Goal: Task Accomplishment & Management: Use online tool/utility

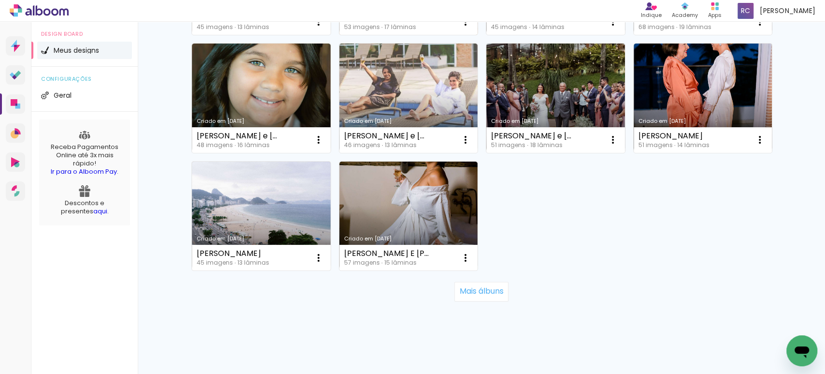
scroll to position [731, 0]
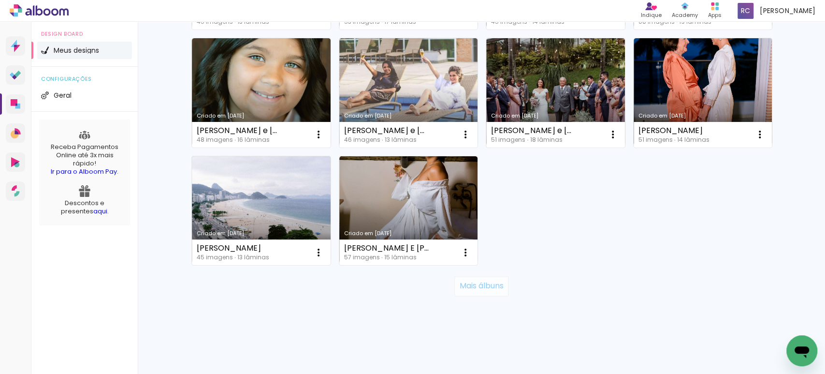
click at [0, 0] on slot "Mais álbuns" at bounding box center [0, 0] width 0 height 0
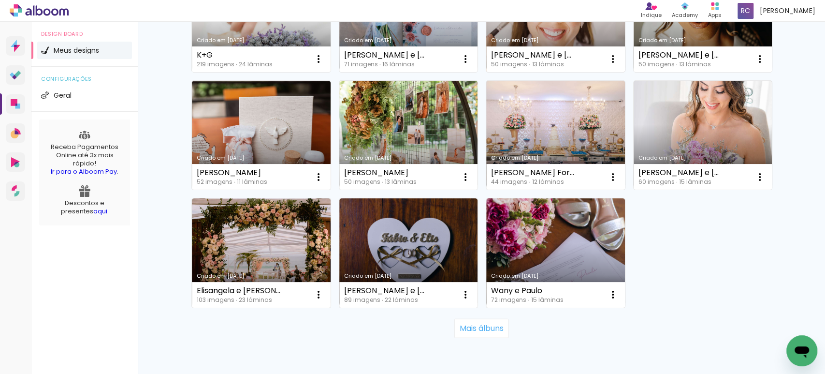
scroll to position [1404, 0]
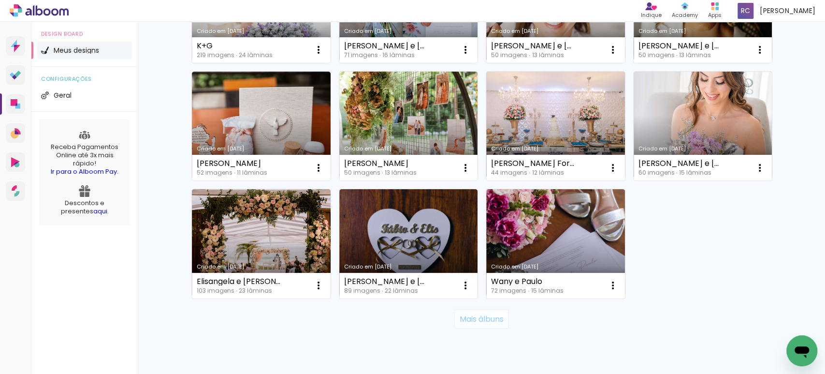
click at [0, 0] on slot "Mais álbuns" at bounding box center [0, 0] width 0 height 0
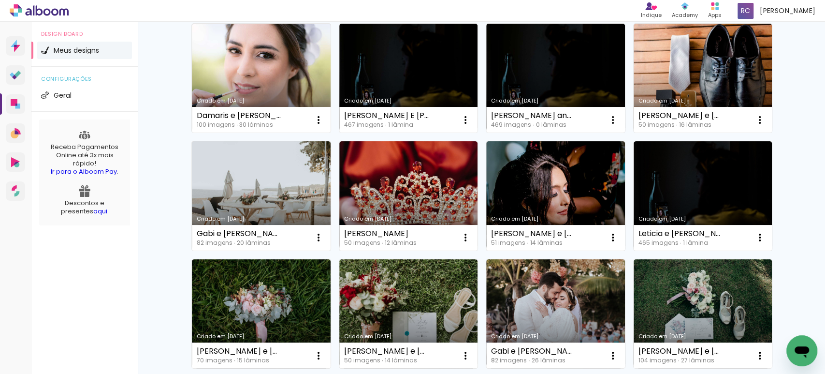
scroll to position [2144, 0]
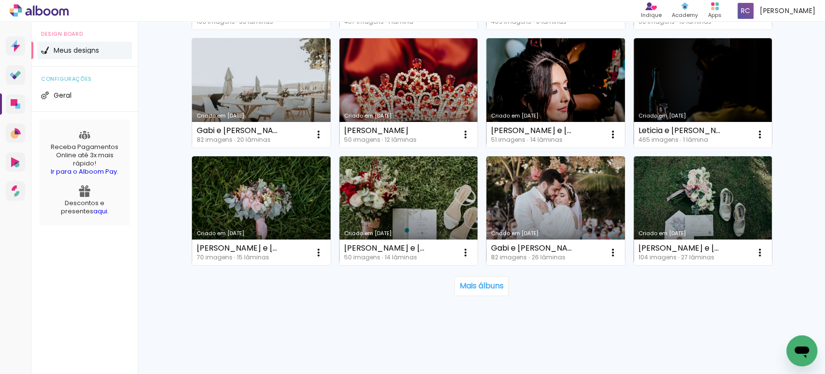
drag, startPoint x: 822, startPoint y: 323, endPoint x: 28, endPoint y: 12, distance: 852.5
click at [0, 0] on slot "Mais álbuns" at bounding box center [0, 0] width 0 height 0
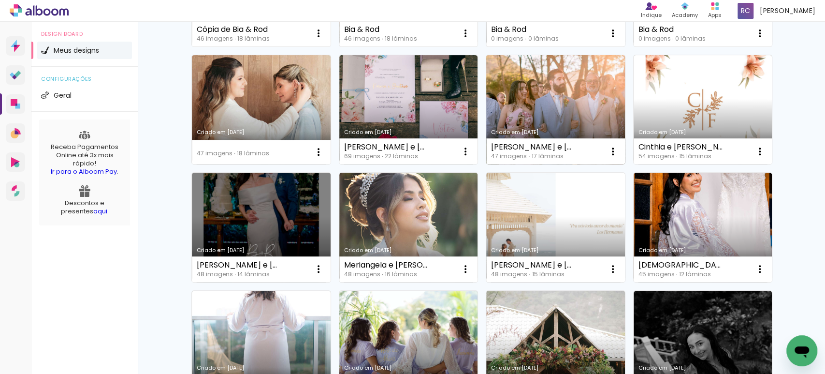
scroll to position [246, 0]
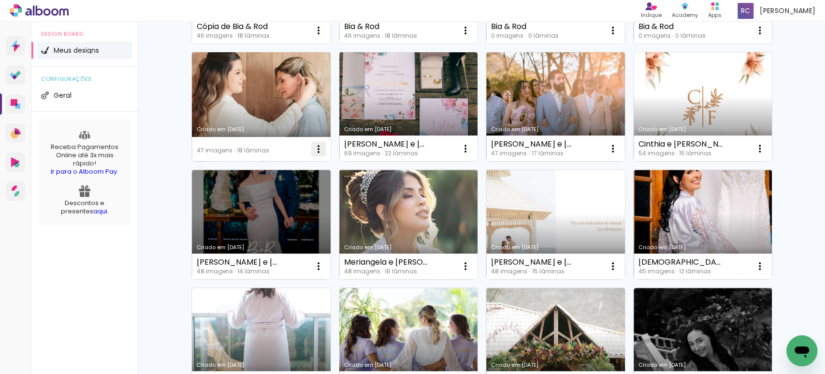
click at [313, 36] on iron-icon at bounding box center [319, 31] width 12 height 12
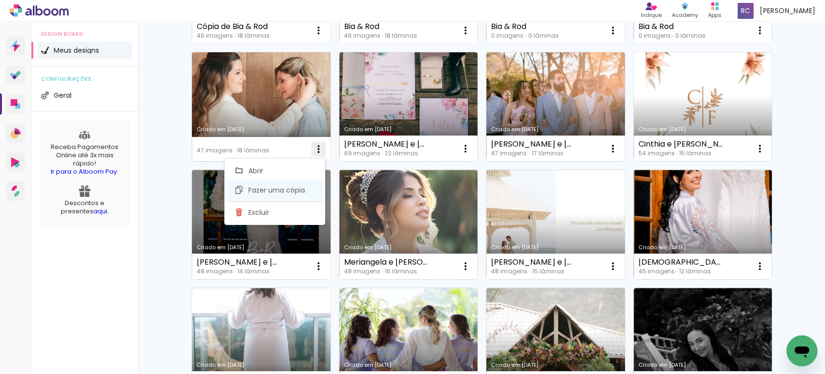
click at [290, 188] on span "Fazer uma cópia" at bounding box center [276, 190] width 57 height 7
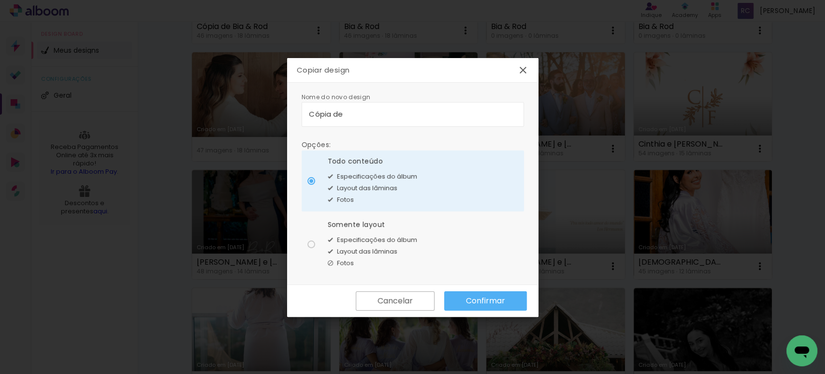
click at [350, 112] on input "Cópia de" at bounding box center [412, 113] width 207 height 11
click at [379, 110] on input "Cópia de Juliana e eduardo" at bounding box center [412, 113] width 207 height 11
type input "Cópia de [PERSON_NAME] e [PERSON_NAME]"
type paper-input "Cópia de [PERSON_NAME] e [PERSON_NAME]"
click at [496, 306] on paper-button "Confirmar" at bounding box center [485, 300] width 83 height 19
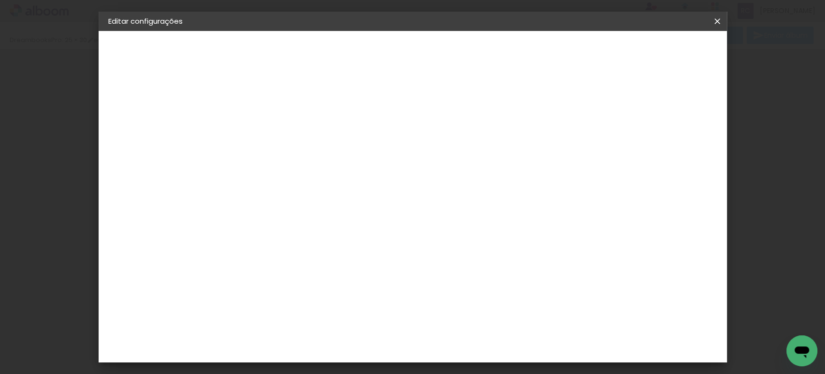
click at [528, 50] on span "Salvar configurações" at bounding box center [492, 51] width 72 height 7
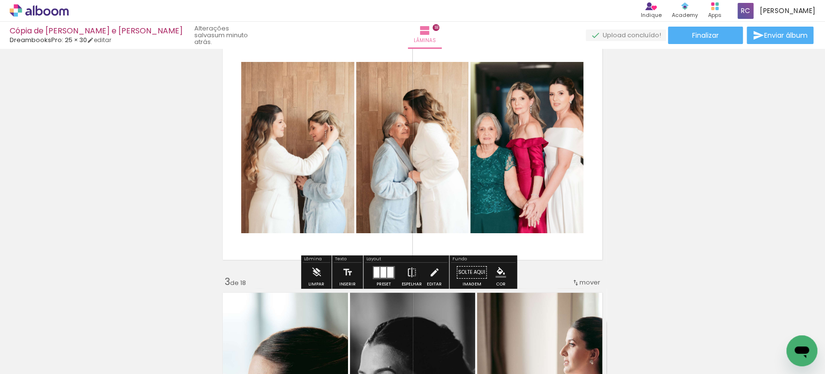
scroll to position [303, 0]
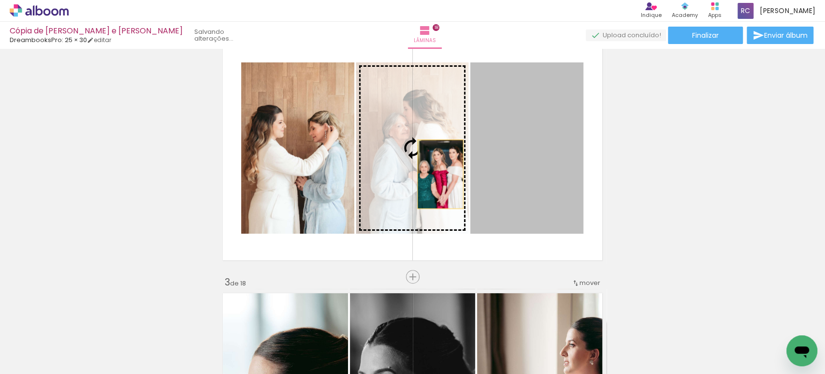
drag, startPoint x: 536, startPoint y: 170, endPoint x: 435, endPoint y: 174, distance: 101.1
click at [0, 0] on slot at bounding box center [0, 0] width 0 height 0
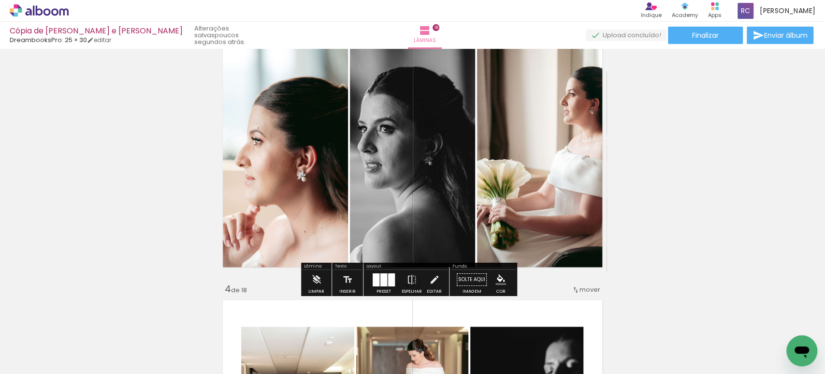
scroll to position [553, 0]
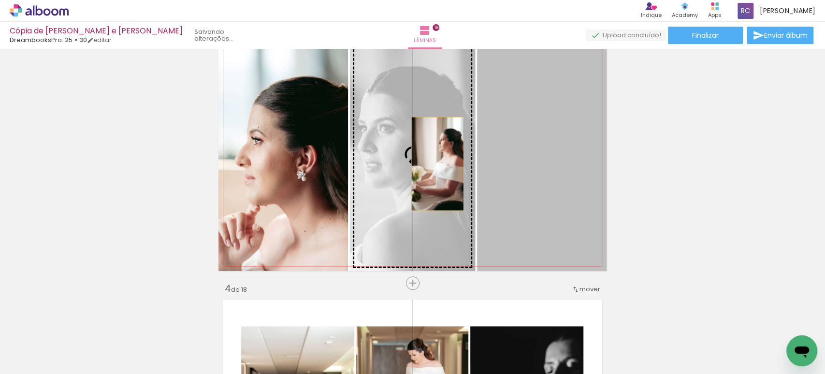
drag, startPoint x: 536, startPoint y: 164, endPoint x: 433, endPoint y: 163, distance: 103.4
click at [0, 0] on slot at bounding box center [0, 0] width 0 height 0
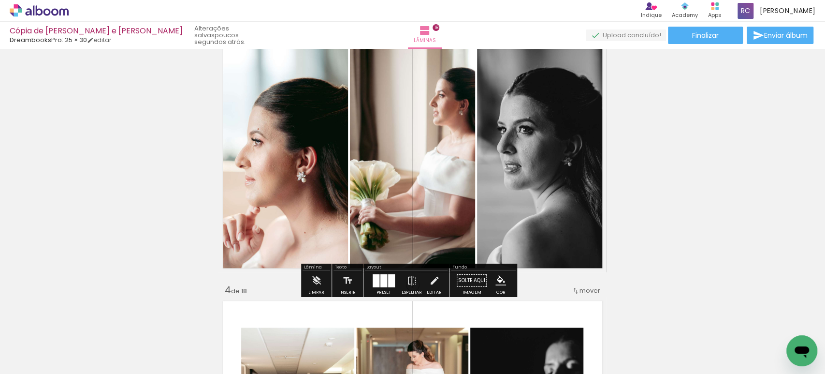
scroll to position [551, 0]
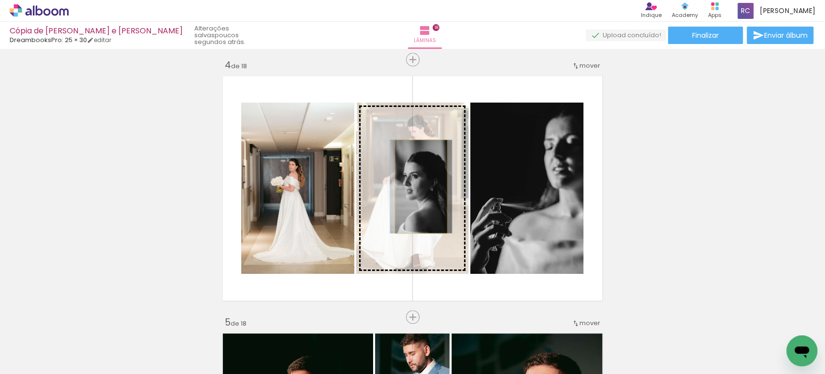
drag, startPoint x: 430, startPoint y: 187, endPoint x: 418, endPoint y: 183, distance: 13.0
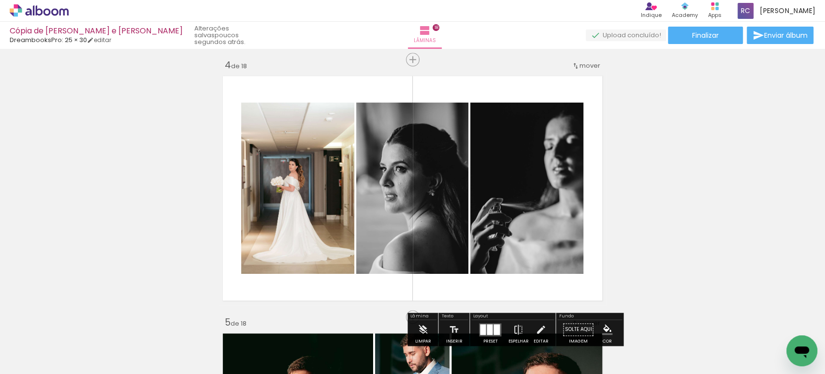
click at [346, 113] on div at bounding box center [340, 113] width 12 height 10
click at [0, 0] on slot "P&B" at bounding box center [0, 0] width 0 height 0
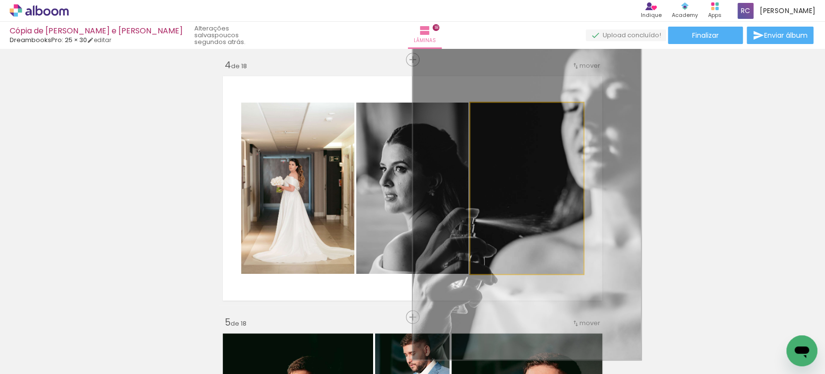
drag, startPoint x: 491, startPoint y: 112, endPoint x: 573, endPoint y: 110, distance: 82.7
click at [573, 110] on quentale-photo at bounding box center [526, 187] width 113 height 171
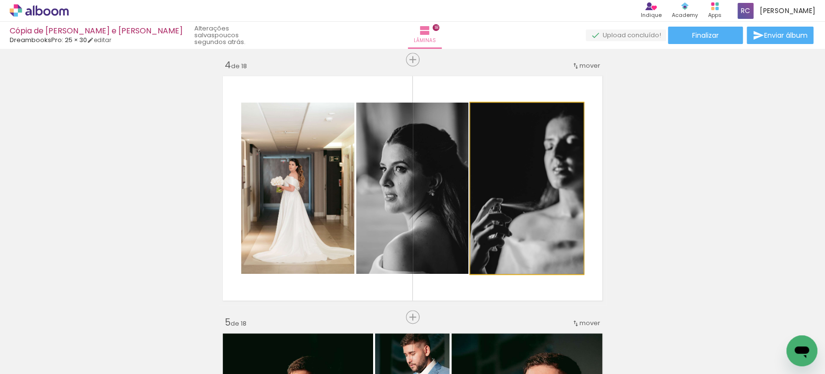
drag, startPoint x: 523, startPoint y: 112, endPoint x: 446, endPoint y: 107, distance: 77.5
type paper-slider "100"
click at [0, 0] on slot at bounding box center [0, 0] width 0 height 0
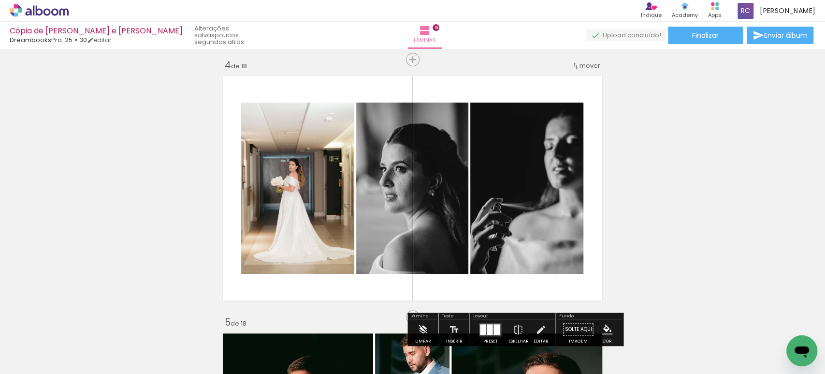
click at [0, 0] on slot "P&B" at bounding box center [0, 0] width 0 height 0
click at [331, 112] on div "P&B" at bounding box center [321, 112] width 19 height 14
click at [0, 0] on slot "P&B" at bounding box center [0, 0] width 0 height 0
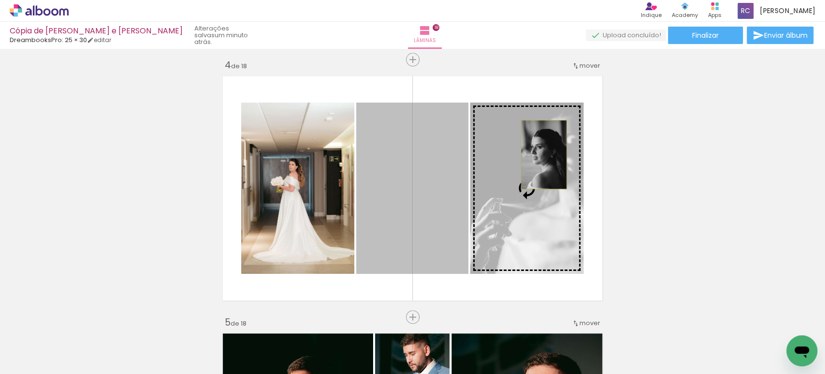
drag, startPoint x: 447, startPoint y: 158, endPoint x: 539, endPoint y: 154, distance: 92.4
click at [0, 0] on slot at bounding box center [0, 0] width 0 height 0
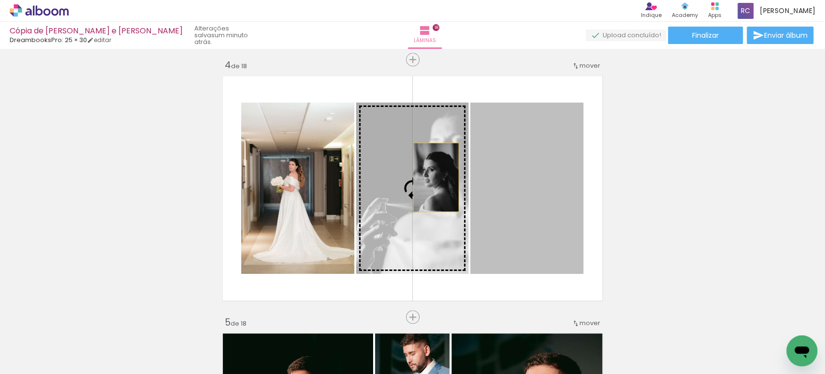
drag, startPoint x: 534, startPoint y: 162, endPoint x: 431, endPoint y: 177, distance: 103.5
click at [0, 0] on slot at bounding box center [0, 0] width 0 height 0
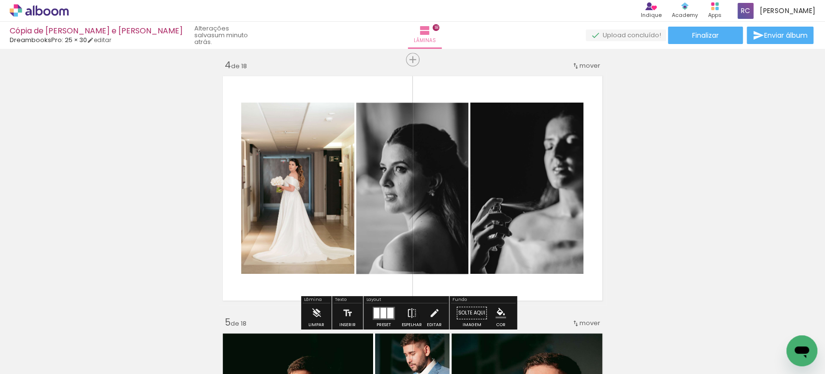
click at [524, 172] on quentale-photo at bounding box center [526, 187] width 113 height 171
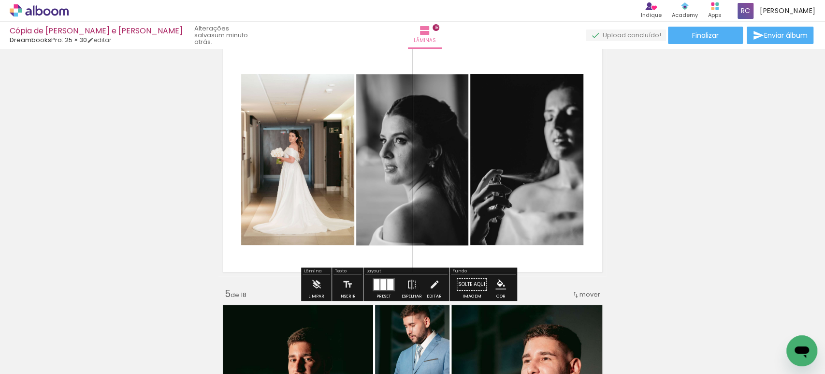
scroll to position [845, 0]
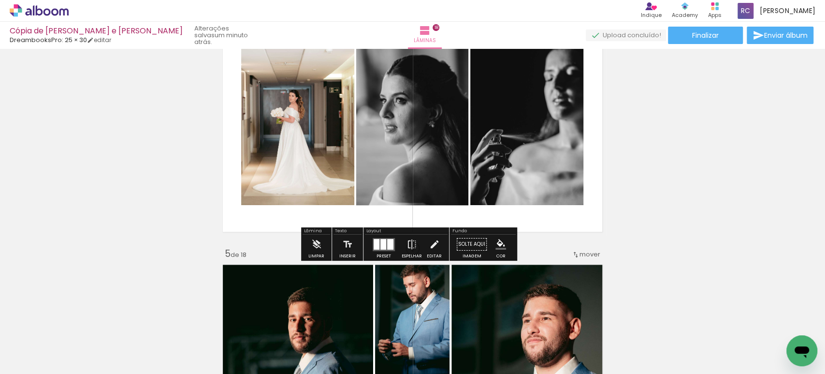
click at [498, 247] on iron-icon "color picker" at bounding box center [500, 244] width 11 height 11
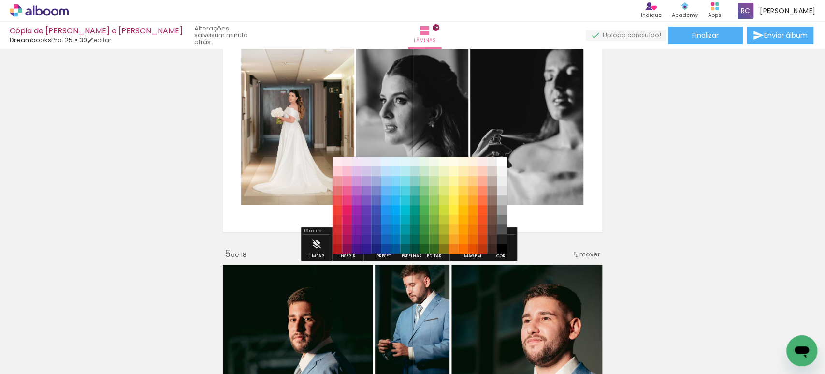
click at [563, 183] on quentale-photo at bounding box center [526, 119] width 113 height 171
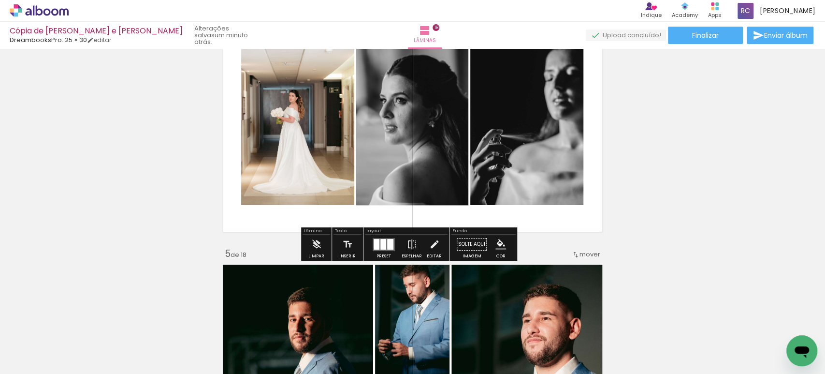
click at [505, 244] on paper-menu-button "#ffebee #ffcdd2 #ef9a9a #e57373 #ef5350 #f44336 #e53935 #d32f2f #c62828 #b71c1c…" at bounding box center [501, 244] width 18 height 18
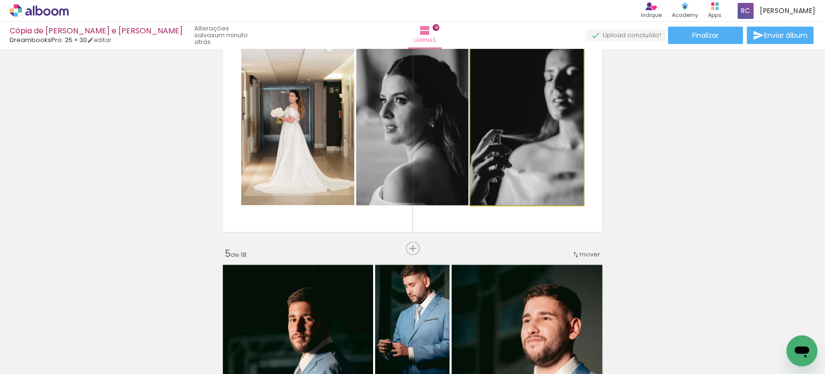
click at [533, 135] on quentale-photo at bounding box center [526, 119] width 113 height 171
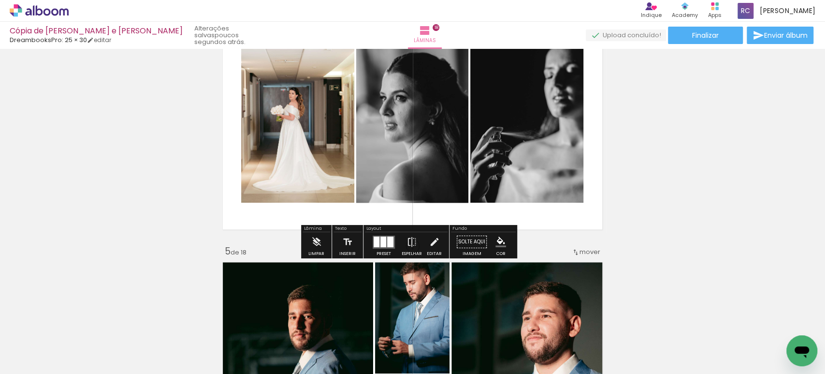
scroll to position [848, 0]
click at [531, 106] on quentale-photo at bounding box center [526, 116] width 113 height 171
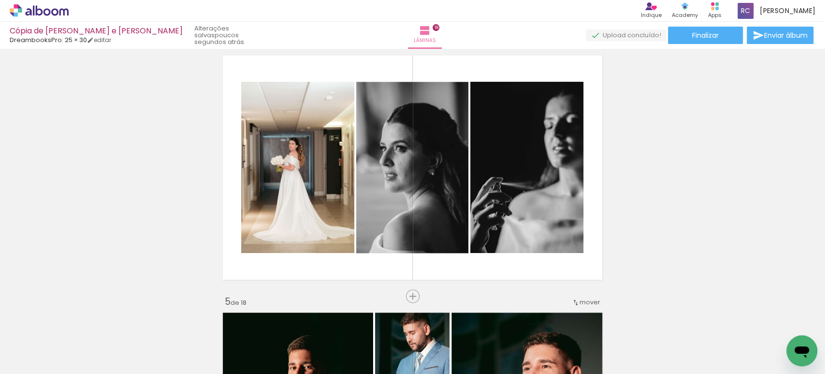
scroll to position [0, 91]
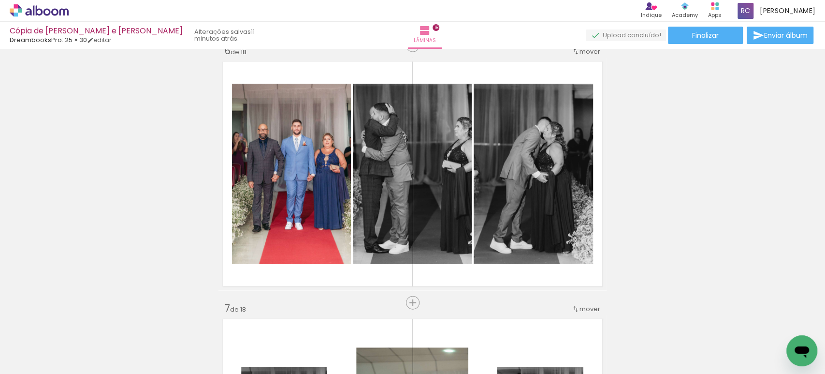
scroll to position [1310, 0]
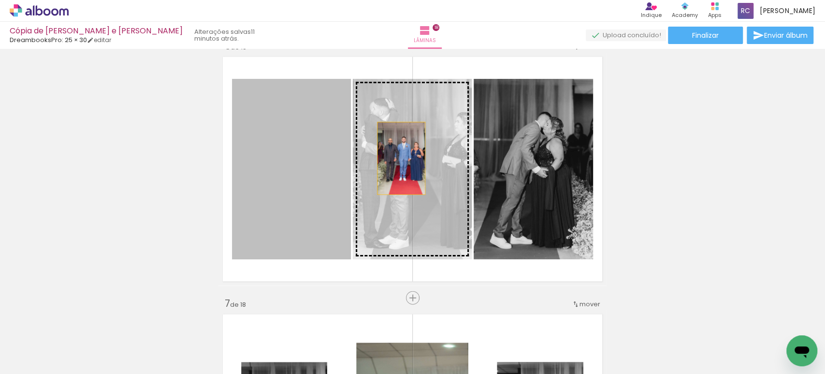
drag, startPoint x: 306, startPoint y: 156, endPoint x: 396, endPoint y: 158, distance: 90.4
click at [0, 0] on slot at bounding box center [0, 0] width 0 height 0
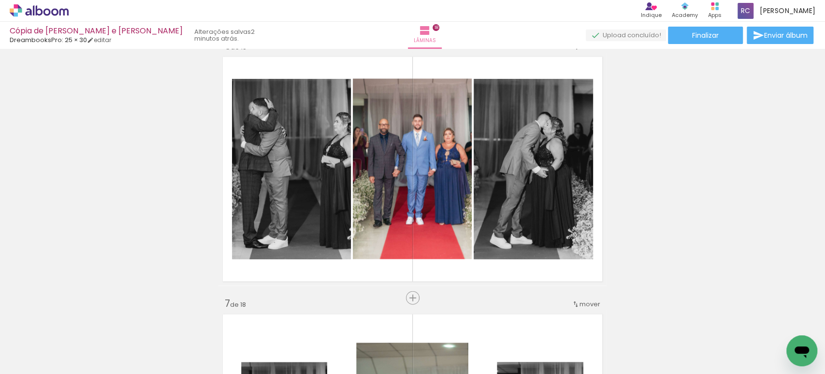
scroll to position [0, 91]
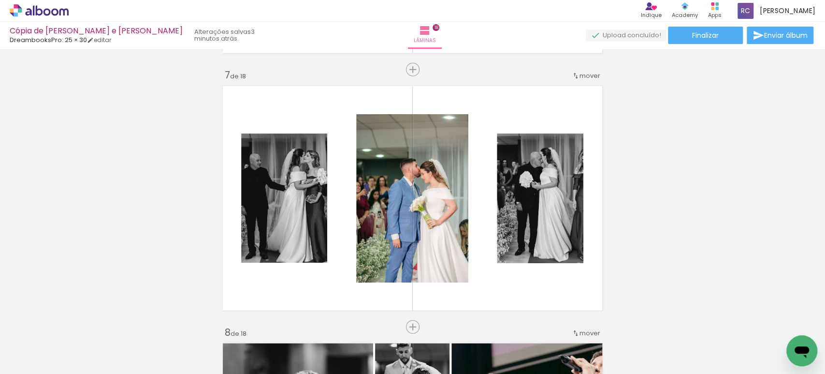
scroll to position [0, 763]
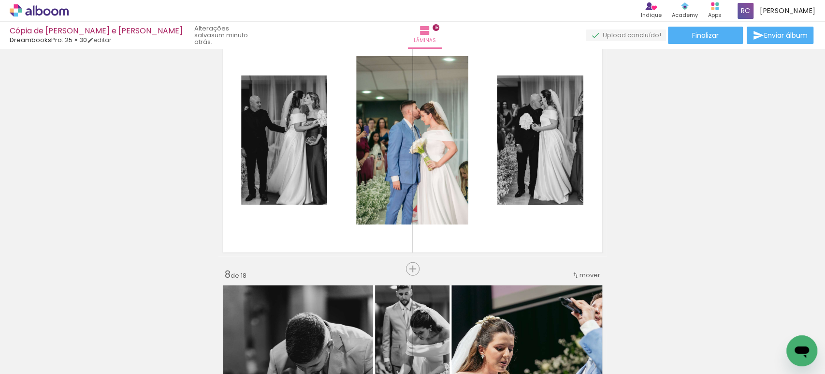
scroll to position [0, 1856]
drag, startPoint x: 1571, startPoint y: 664, endPoint x: 807, endPoint y: 342, distance: 829.2
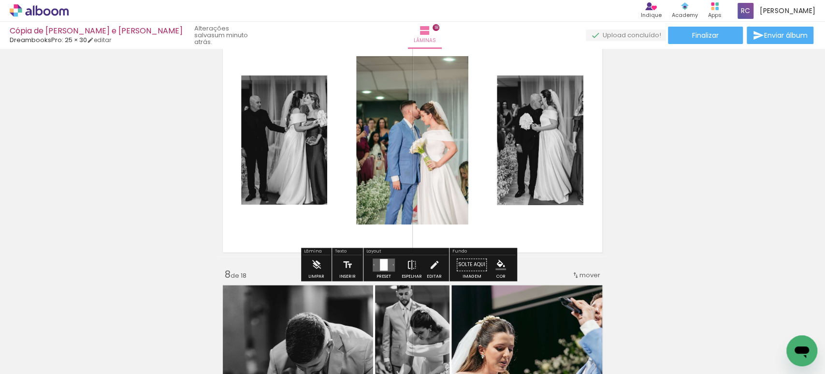
click at [419, 182] on quentale-photo at bounding box center [412, 140] width 112 height 168
click at [431, 265] on iron-icon at bounding box center [434, 264] width 11 height 19
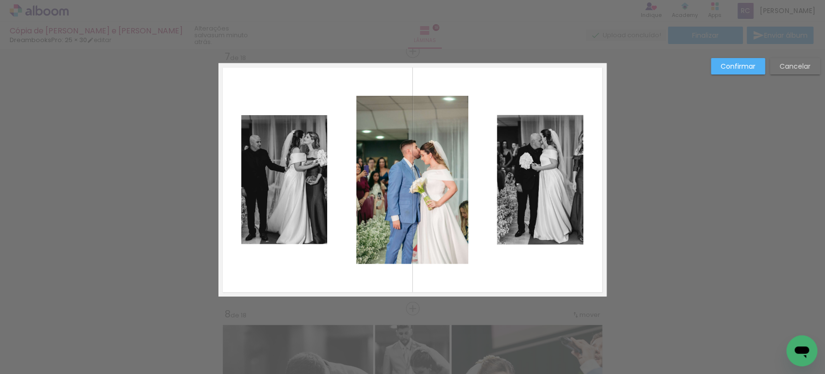
scroll to position [1555, 0]
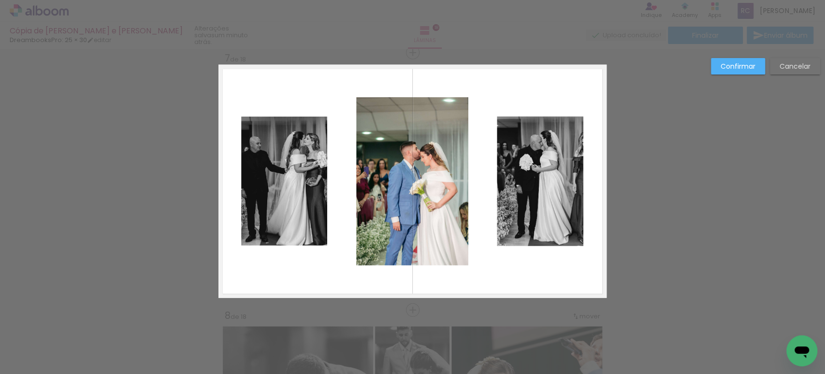
click at [419, 199] on quentale-photo at bounding box center [412, 181] width 112 height 168
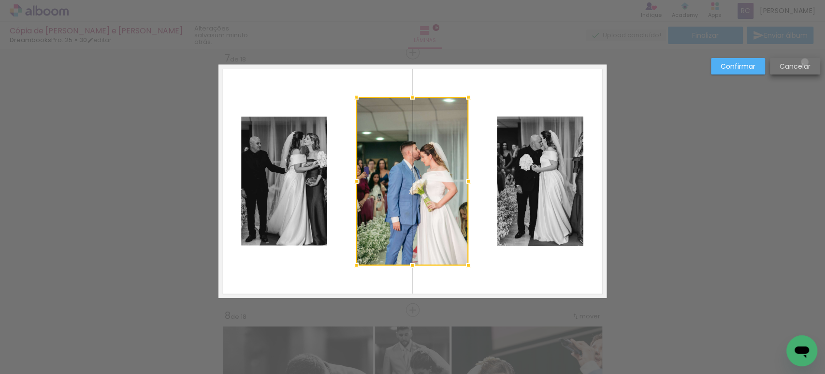
click at [0, 0] on slot "Cancelar" at bounding box center [0, 0] width 0 height 0
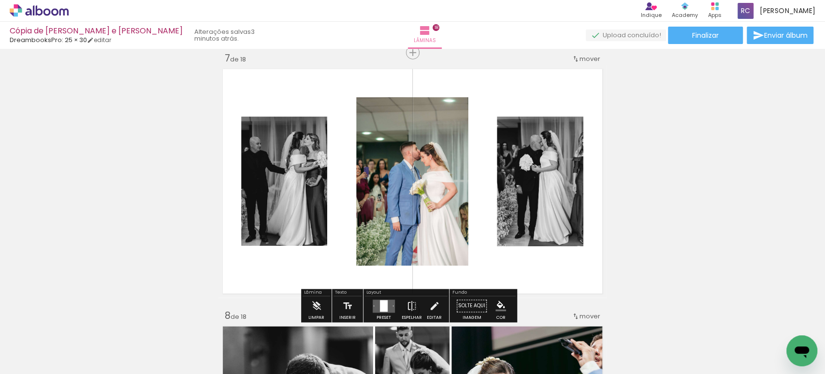
scroll to position [0, 1856]
click at [386, 306] on quentale-layouter at bounding box center [384, 305] width 22 height 13
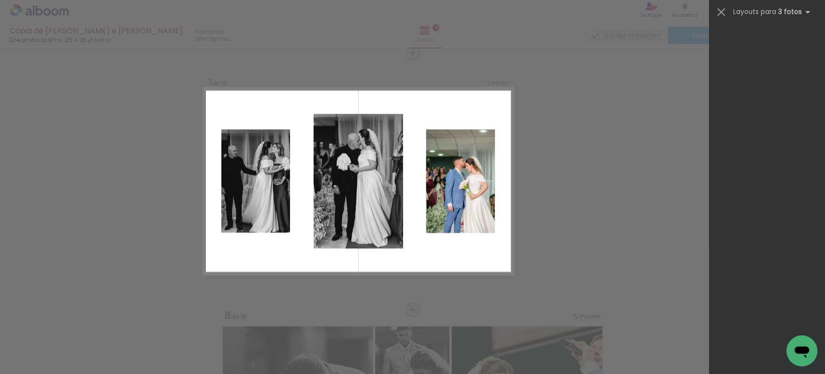
scroll to position [954, 0]
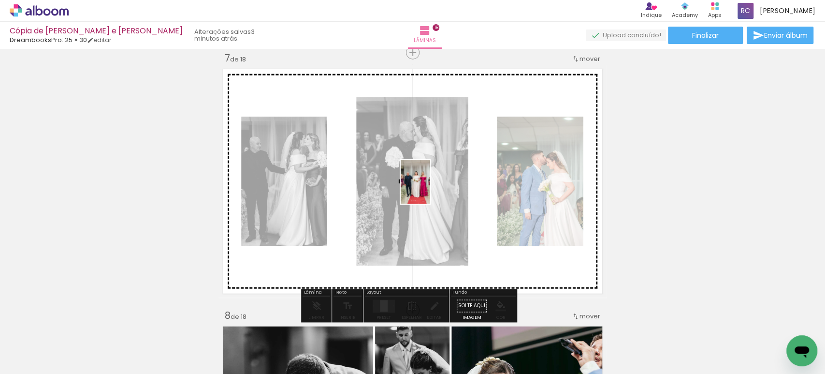
drag, startPoint x: 788, startPoint y: 327, endPoint x: 430, endPoint y: 189, distance: 383.7
click at [430, 189] on quentale-workspace at bounding box center [412, 187] width 825 height 374
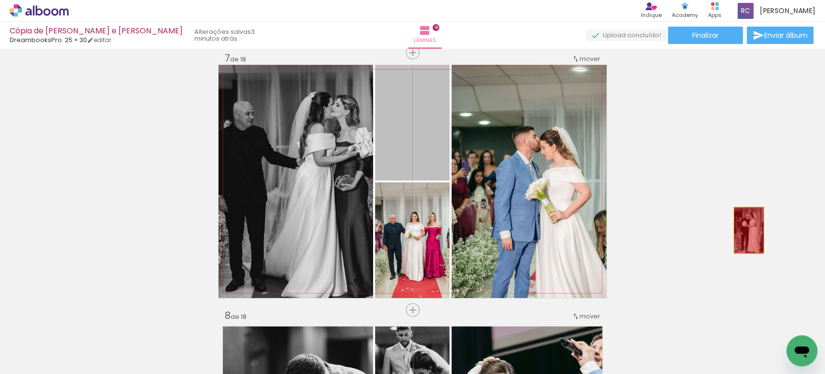
drag, startPoint x: 409, startPoint y: 132, endPoint x: 744, endPoint y: 230, distance: 349.4
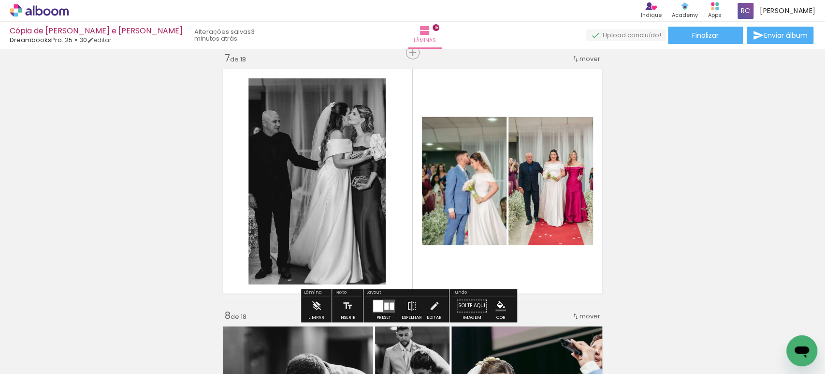
click at [426, 82] on quentale-layouter at bounding box center [412, 181] width 388 height 233
click at [386, 300] on quentale-layouter at bounding box center [384, 305] width 22 height 13
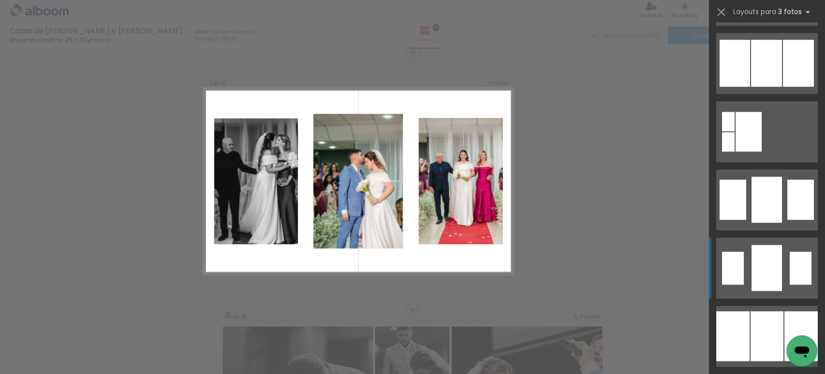
scroll to position [747, 0]
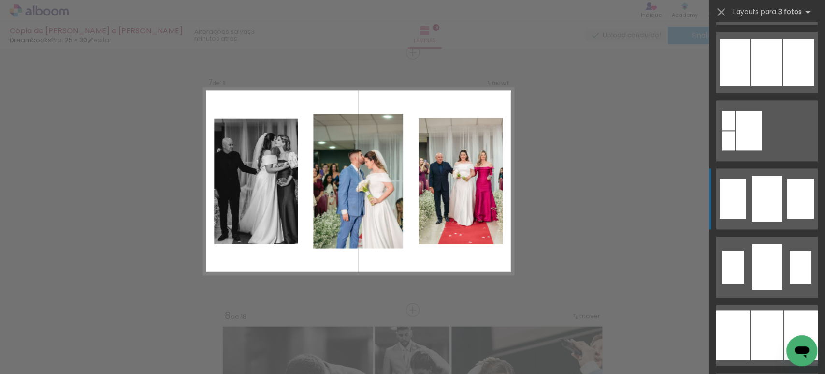
click at [753, 244] on div at bounding box center [767, 267] width 30 height 46
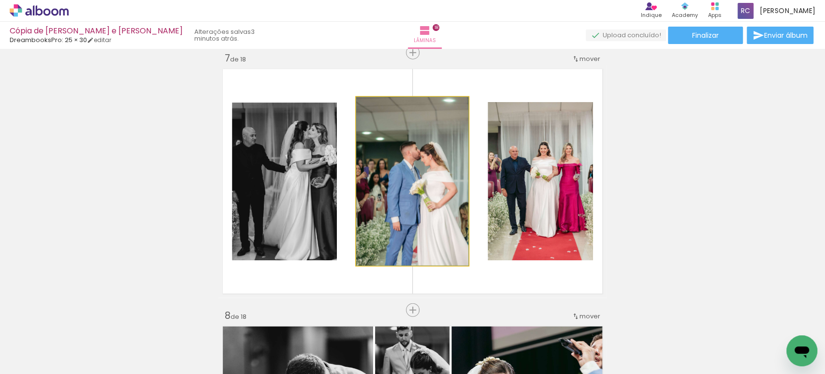
click at [438, 174] on quentale-photo at bounding box center [412, 181] width 112 height 168
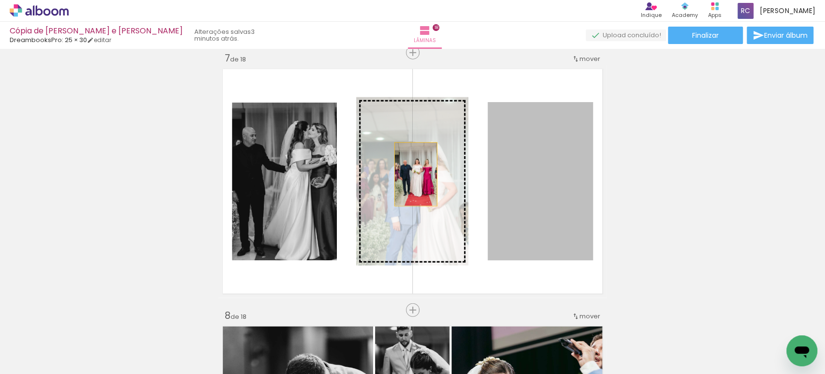
drag, startPoint x: 527, startPoint y: 172, endPoint x: 411, endPoint y: 174, distance: 116.5
click at [0, 0] on slot at bounding box center [0, 0] width 0 height 0
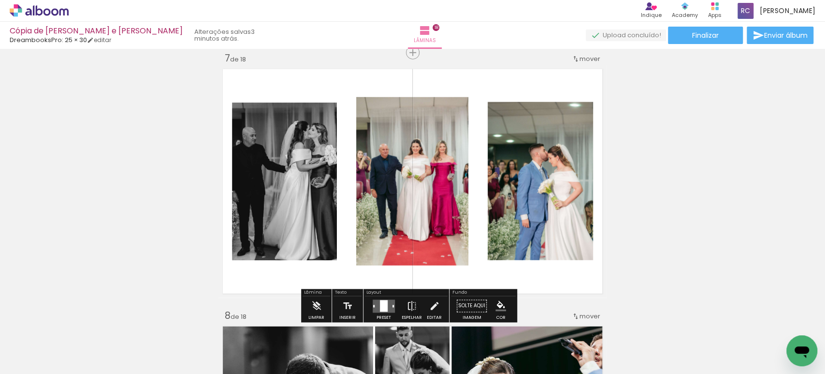
click at [405, 169] on quentale-photo at bounding box center [412, 181] width 112 height 168
click at [403, 174] on quentale-photo at bounding box center [412, 181] width 112 height 168
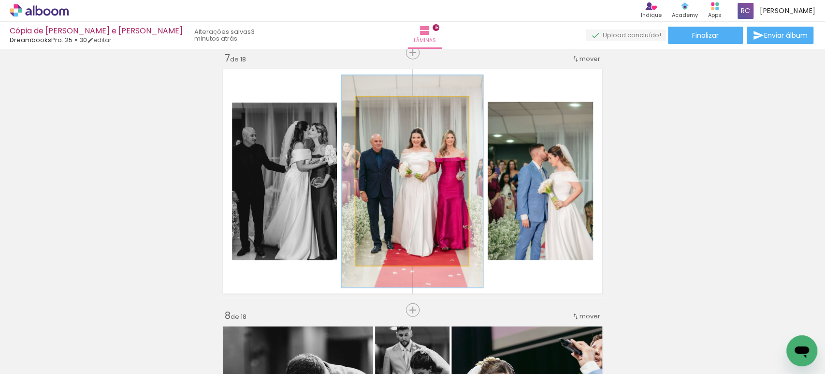
drag, startPoint x: 374, startPoint y: 108, endPoint x: 382, endPoint y: 109, distance: 8.3
click at [383, 109] on div at bounding box center [387, 107] width 9 height 9
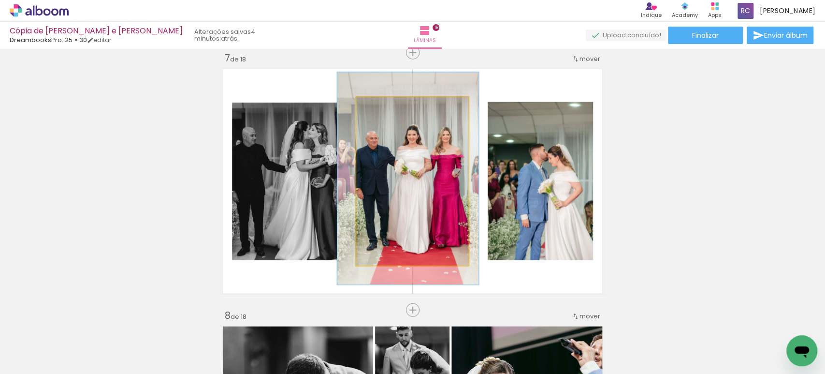
drag, startPoint x: 420, startPoint y: 150, endPoint x: 416, endPoint y: 147, distance: 5.2
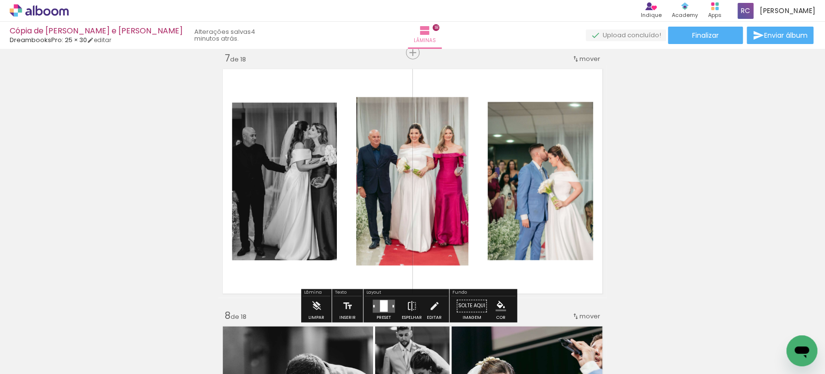
click at [388, 311] on quentale-layouter at bounding box center [384, 305] width 22 height 13
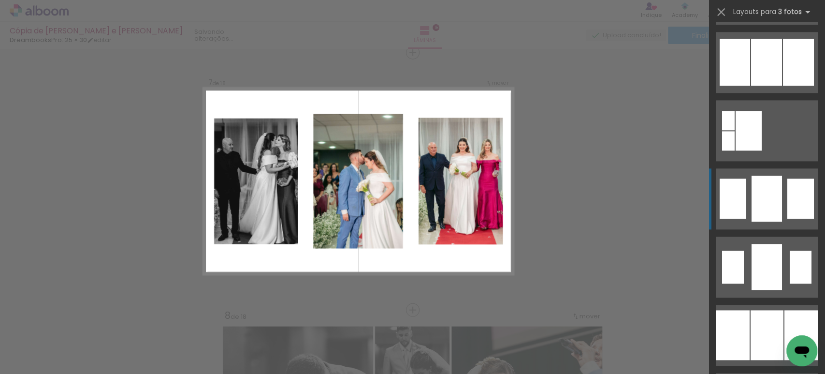
scroll to position [886, 0]
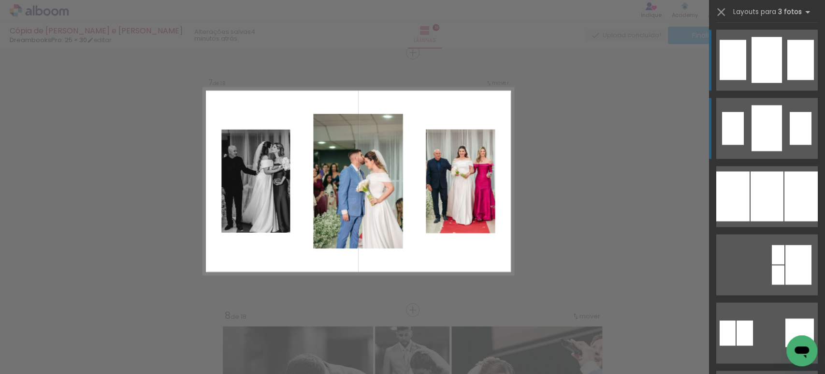
click at [780, 123] on quentale-layouter at bounding box center [766, 128] width 101 height 61
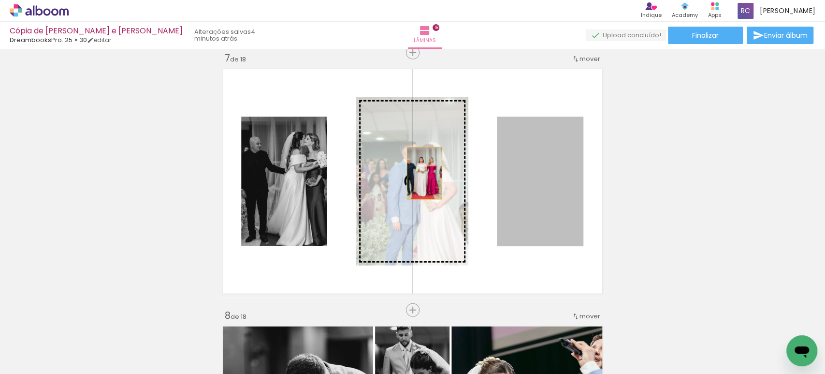
drag, startPoint x: 545, startPoint y: 171, endPoint x: 420, endPoint y: 173, distance: 125.2
click at [0, 0] on slot at bounding box center [0, 0] width 0 height 0
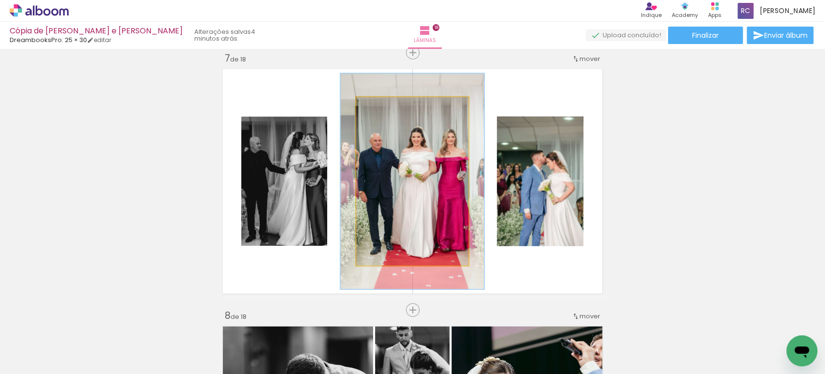
drag, startPoint x: 374, startPoint y: 107, endPoint x: 383, endPoint y: 109, distance: 9.4
click at [384, 109] on div at bounding box center [388, 107] width 9 height 9
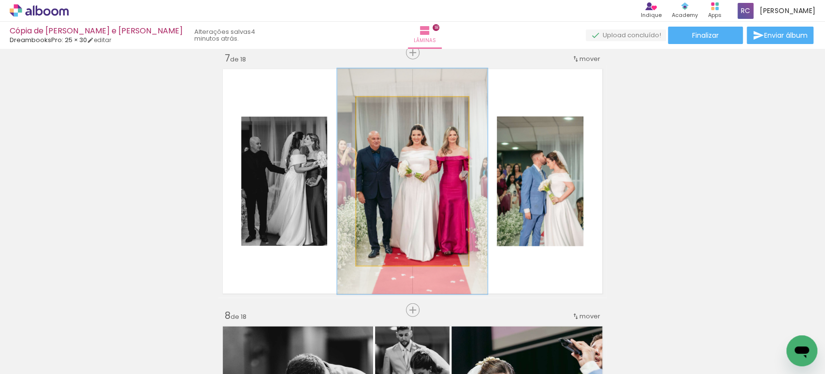
type paper-slider "134"
click at [388, 107] on div at bounding box center [392, 107] width 9 height 9
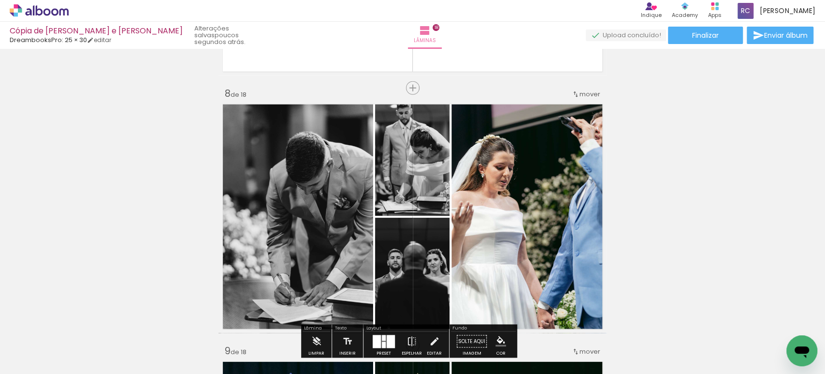
scroll to position [1795, 0]
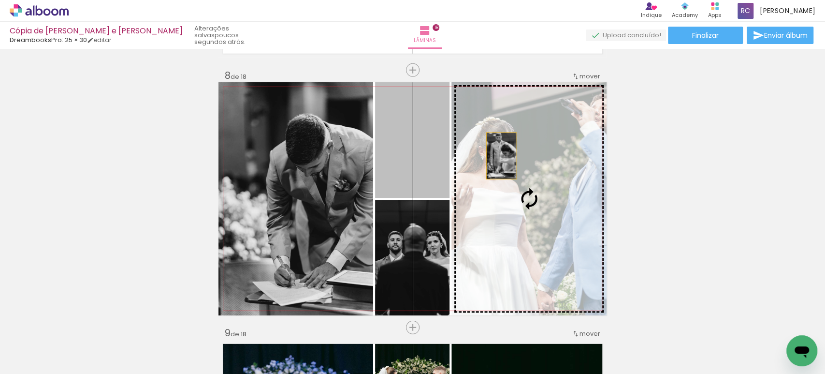
drag, startPoint x: 431, startPoint y: 141, endPoint x: 498, endPoint y: 156, distance: 68.8
click at [0, 0] on slot at bounding box center [0, 0] width 0 height 0
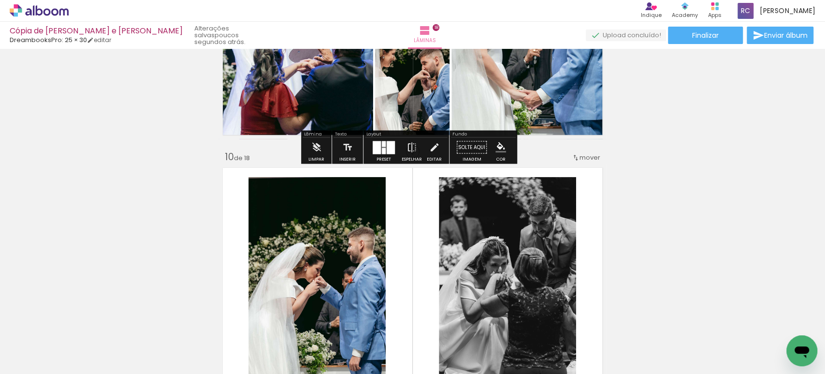
scroll to position [2224, 0]
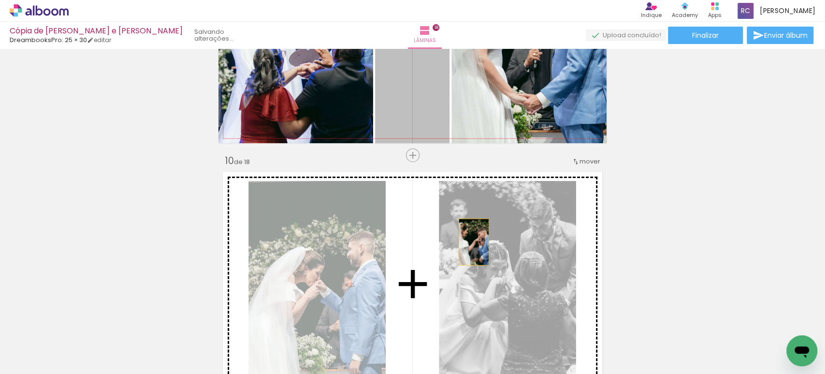
drag, startPoint x: 418, startPoint y: 109, endPoint x: 469, endPoint y: 242, distance: 142.0
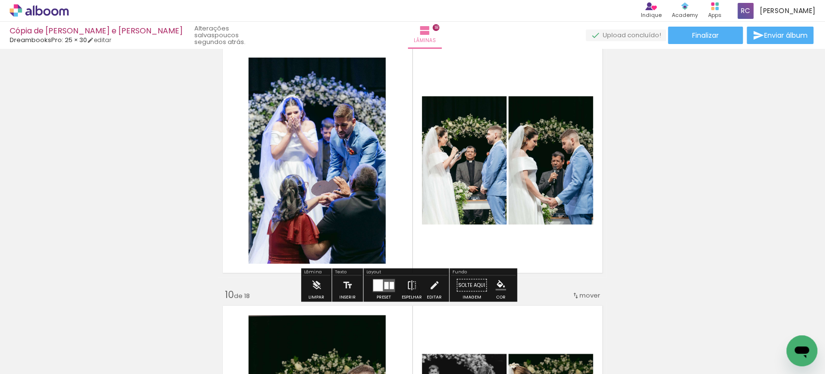
scroll to position [2085, 0]
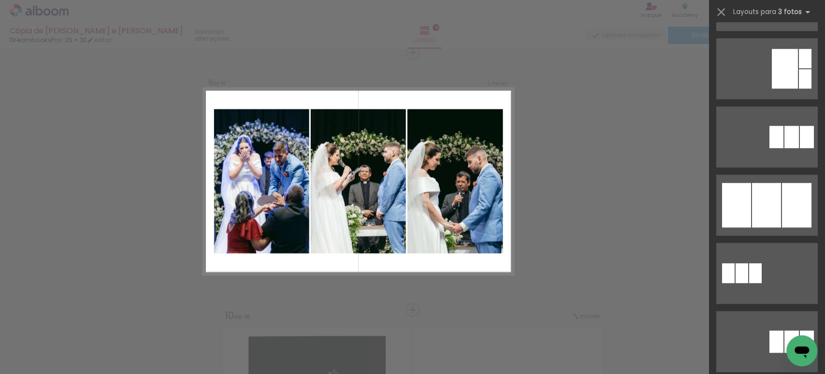
scroll to position [507, 0]
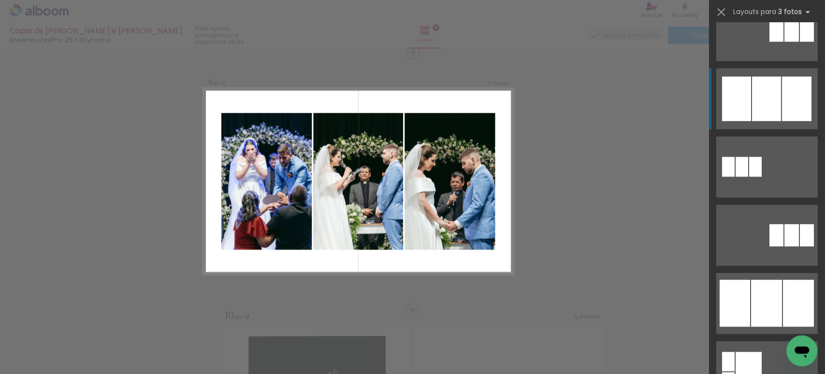
click at [753, 94] on div at bounding box center [766, 98] width 29 height 44
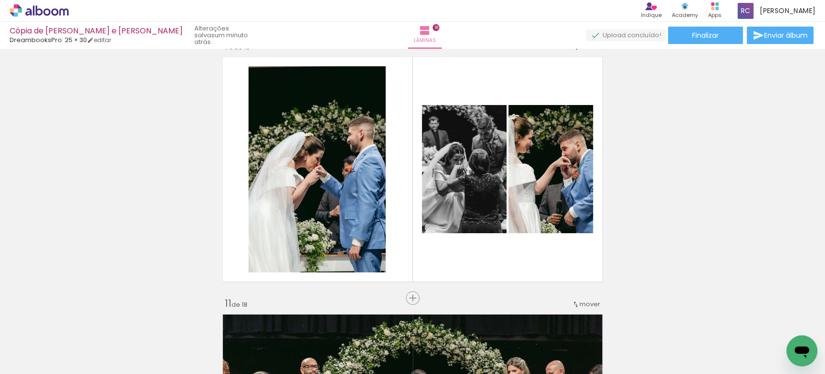
scroll to position [2339, 0]
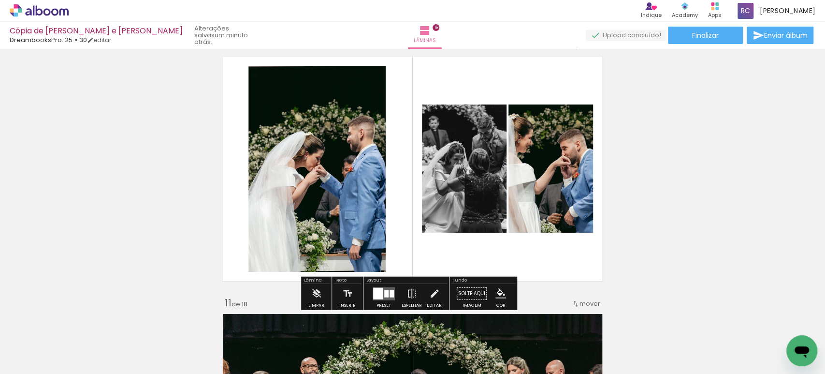
scroll to position [0, 1856]
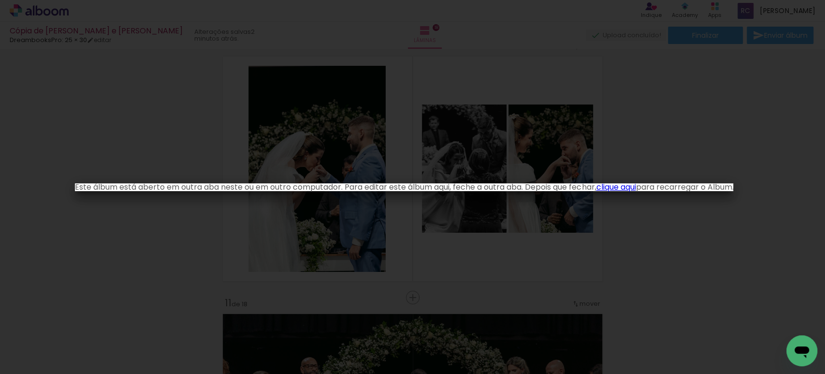
click at [394, 126] on iron-overlay-backdrop at bounding box center [412, 187] width 825 height 374
click at [629, 189] on link "clique aqui" at bounding box center [616, 186] width 40 height 11
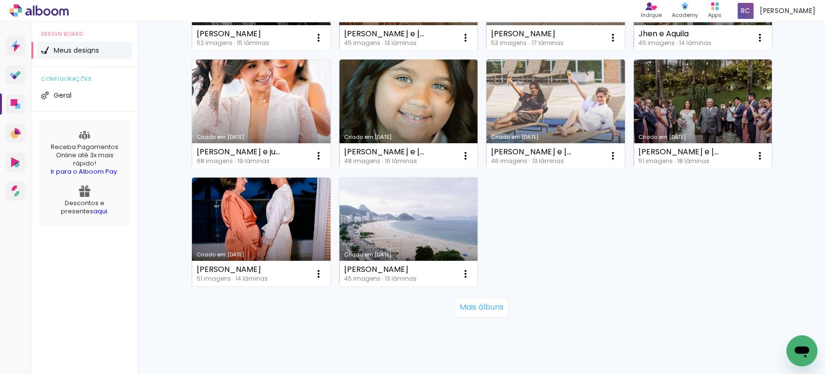
scroll to position [731, 0]
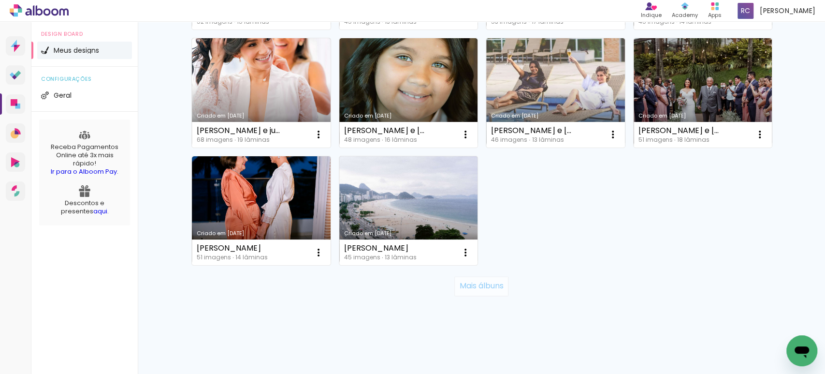
click at [468, 290] on paper-button "Mais álbuns" at bounding box center [481, 285] width 54 height 19
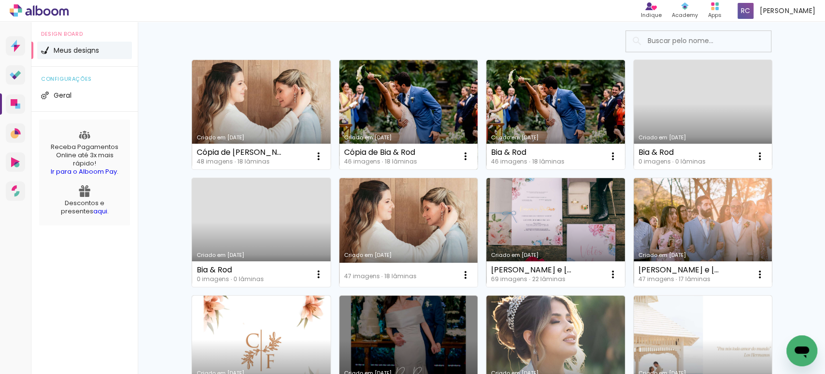
scroll to position [123, 0]
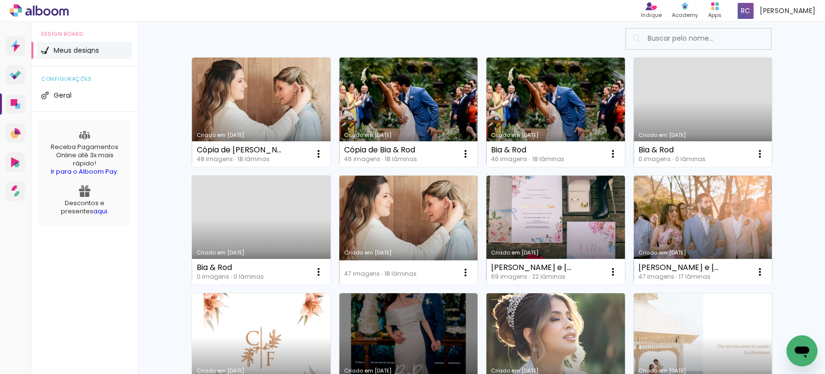
click at [424, 218] on link "Criado em [DATE]" at bounding box center [408, 229] width 139 height 109
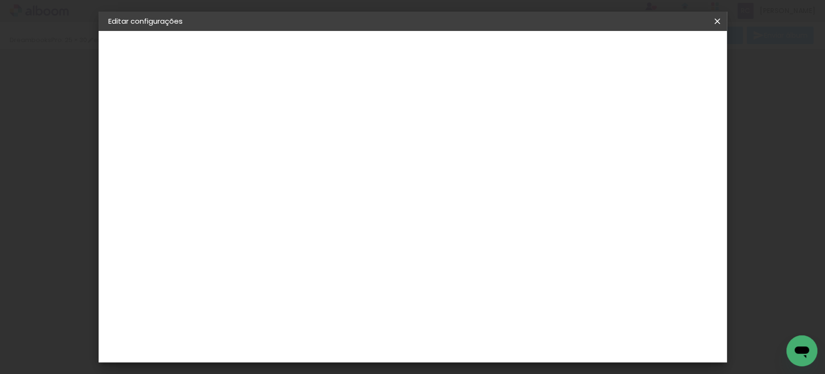
click at [528, 48] on span "Salvar configurações" at bounding box center [492, 51] width 72 height 7
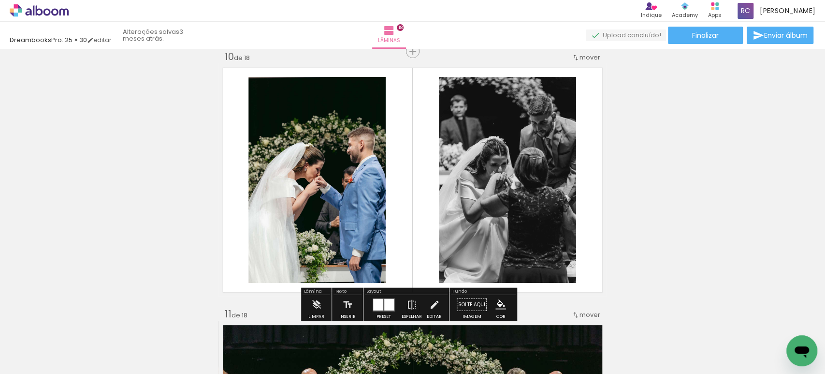
scroll to position [2327, 0]
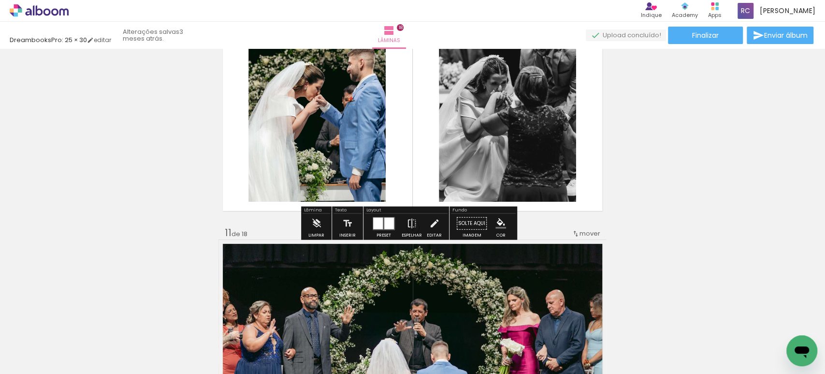
scroll to position [2407, 0]
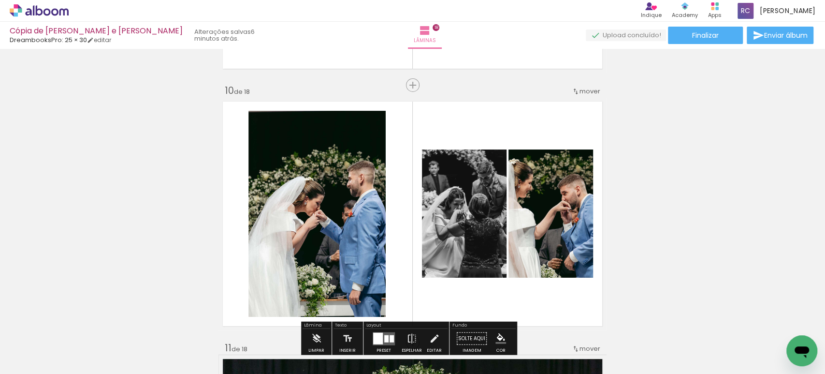
scroll to position [2295, 0]
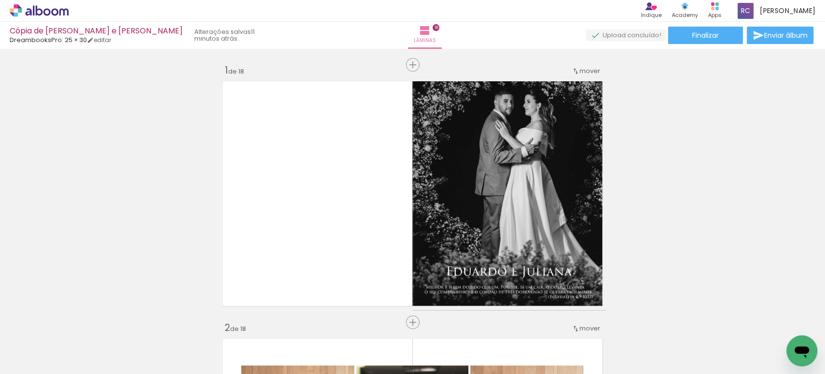
scroll to position [2295, 0]
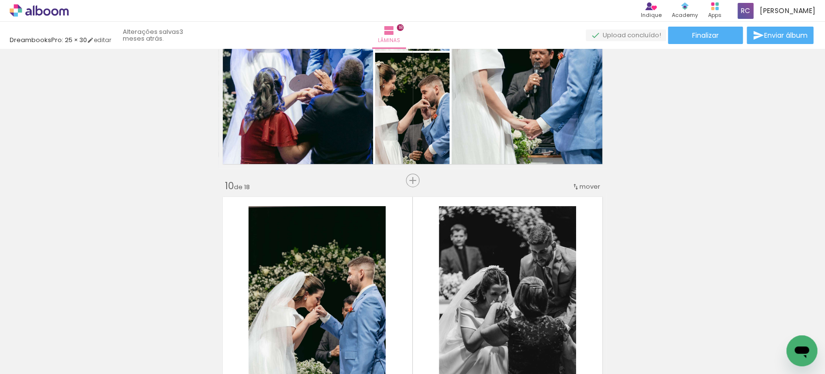
scroll to position [2194, 0]
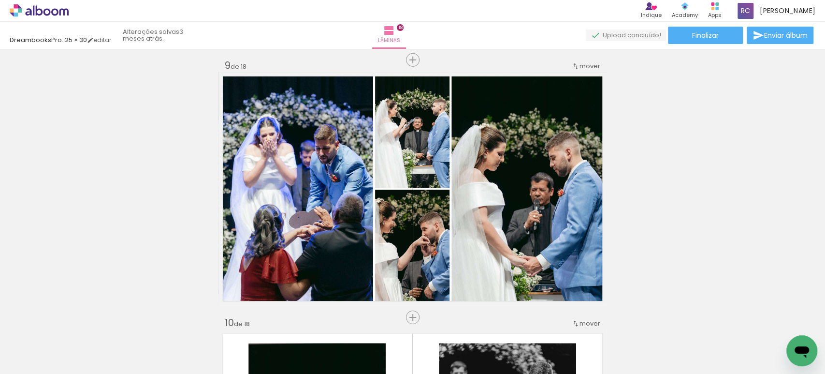
scroll to position [2067, 0]
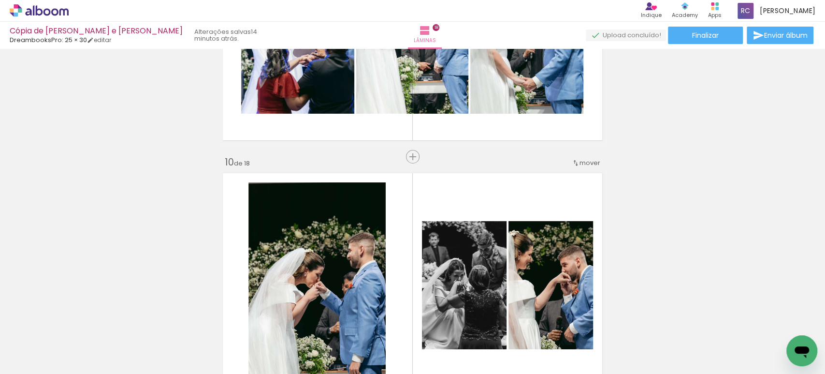
scroll to position [2189, 0]
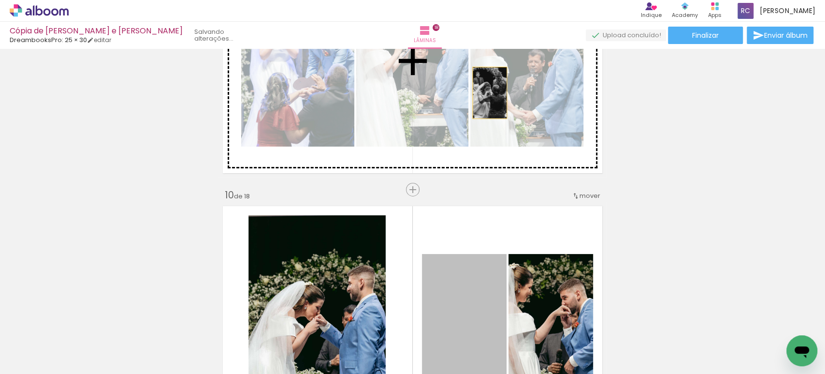
drag, startPoint x: 488, startPoint y: 288, endPoint x: 485, endPoint y: 93, distance: 194.8
click at [485, 93] on div "Inserir lâmina 1 de 18 Inserir lâmina 2 de 18 Inserir lâmina 3 de 18 Inserir lâ…" at bounding box center [412, 306] width 825 height 4886
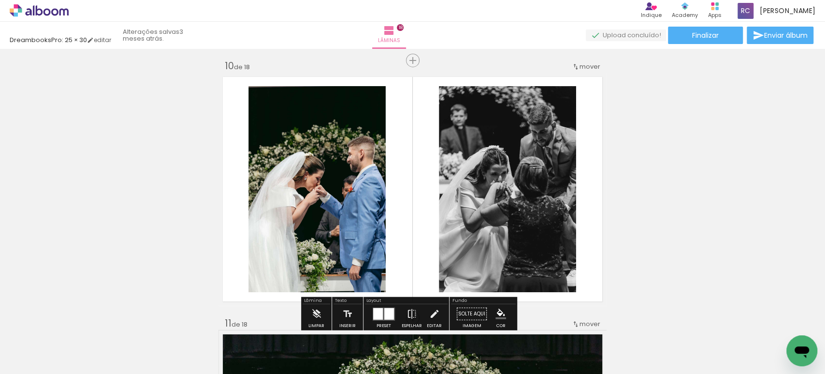
scroll to position [2339, 0]
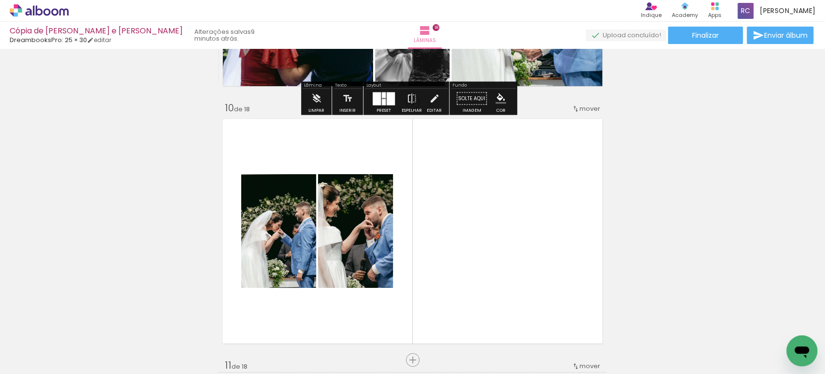
scroll to position [2354, 0]
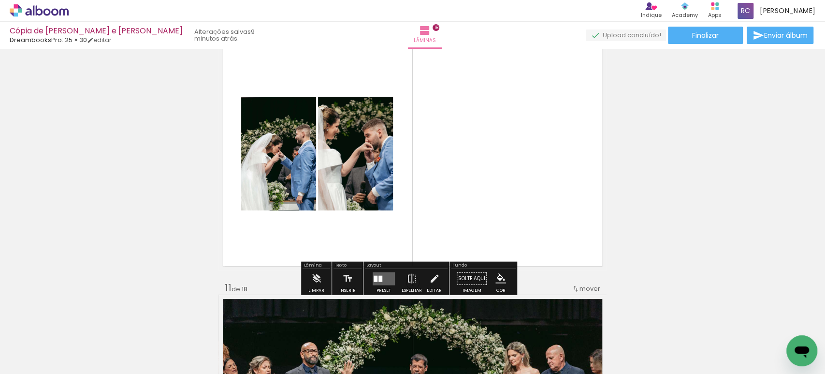
click at [376, 274] on quentale-layouter at bounding box center [384, 278] width 22 height 13
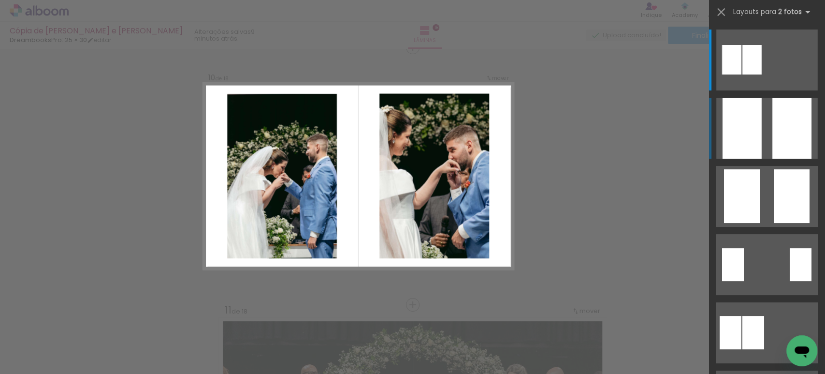
scroll to position [2326, 0]
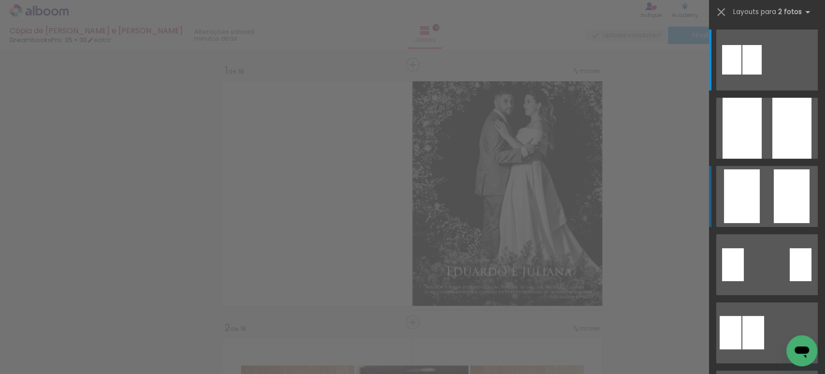
scroll to position [2326, 0]
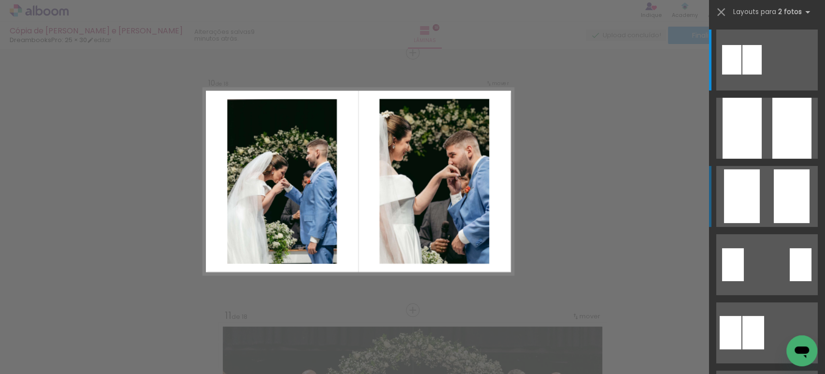
click at [762, 74] on div at bounding box center [751, 59] width 19 height 29
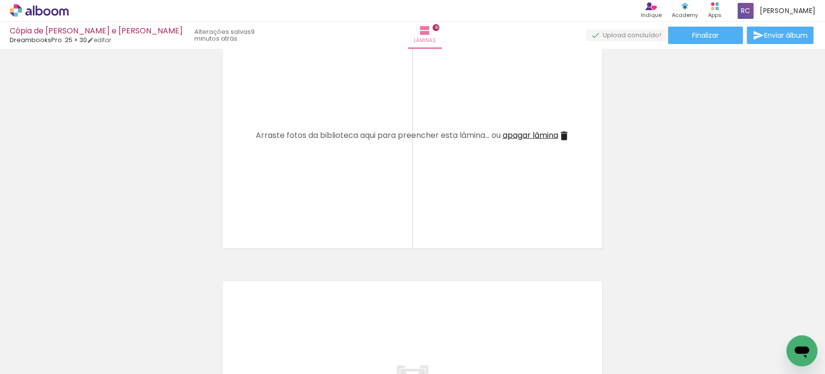
scroll to position [4429, 0]
